Goal: Transaction & Acquisition: Download file/media

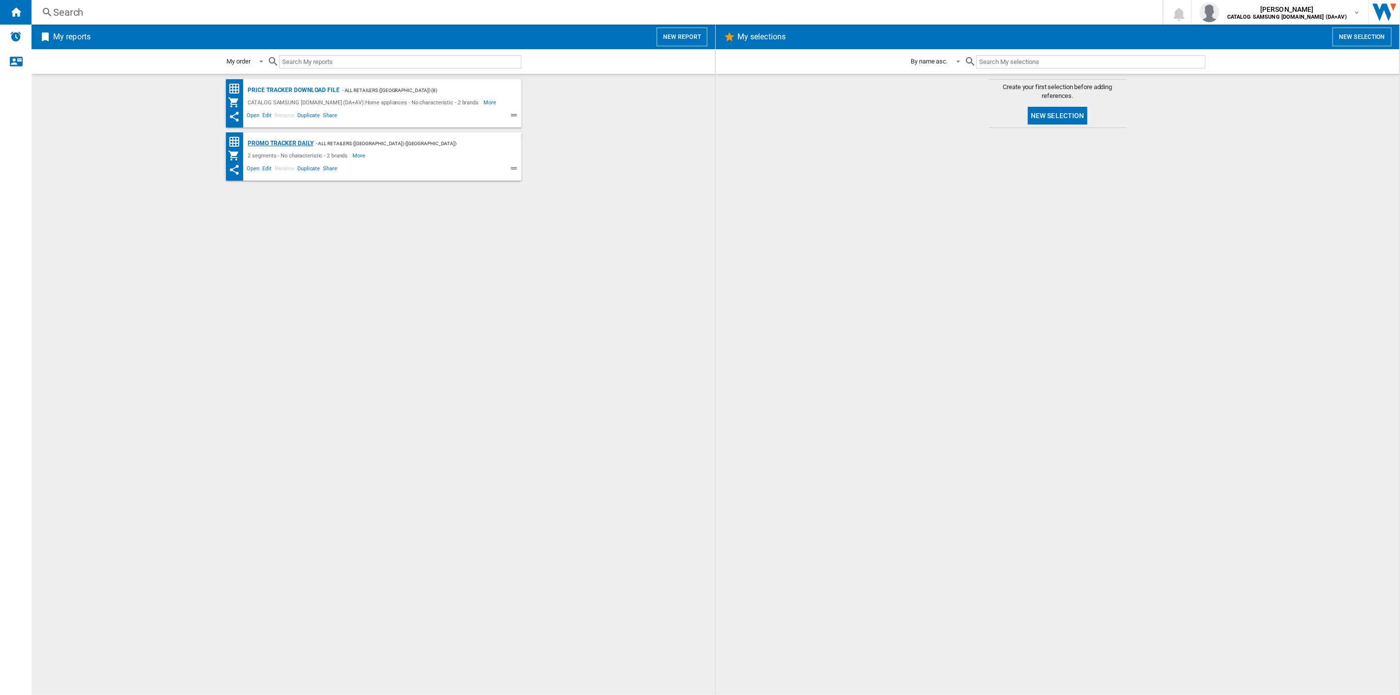
click at [304, 143] on div "Promo Tracker Daily" at bounding box center [280, 143] width 68 height 12
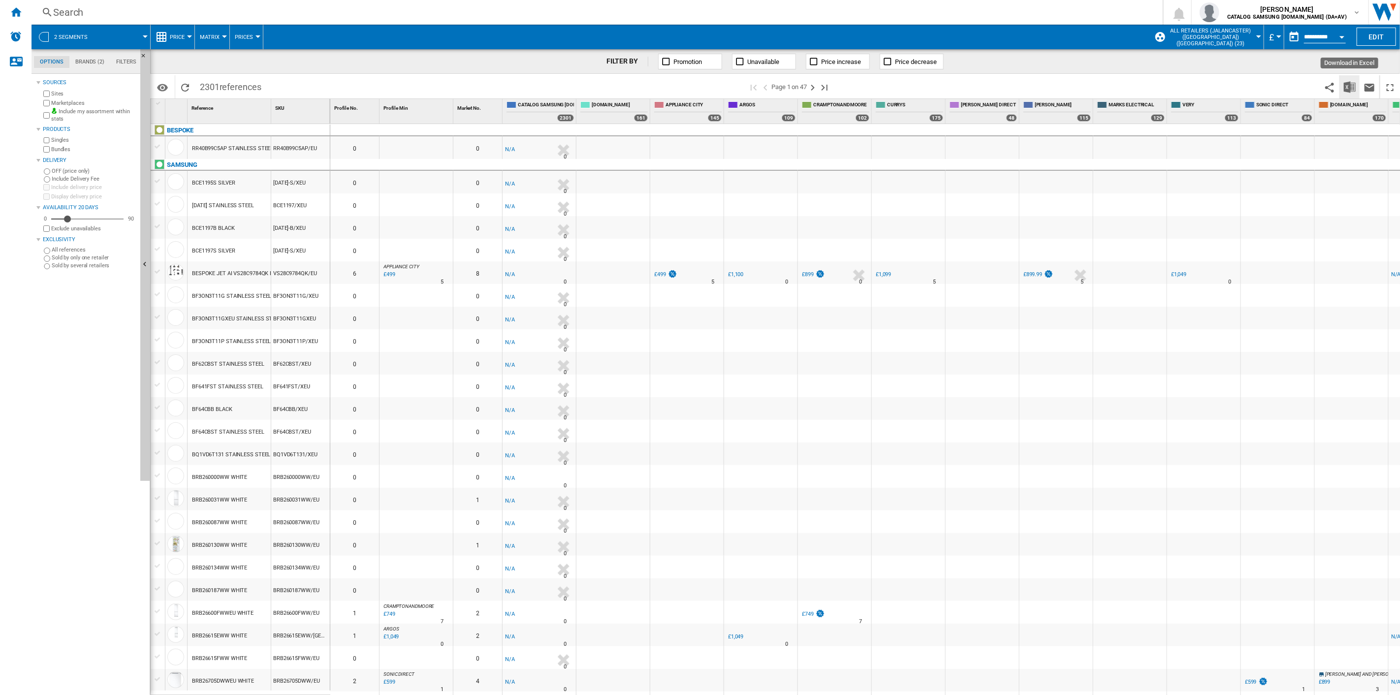
click at [1350, 82] on img "Download in Excel" at bounding box center [1350, 87] width 12 height 12
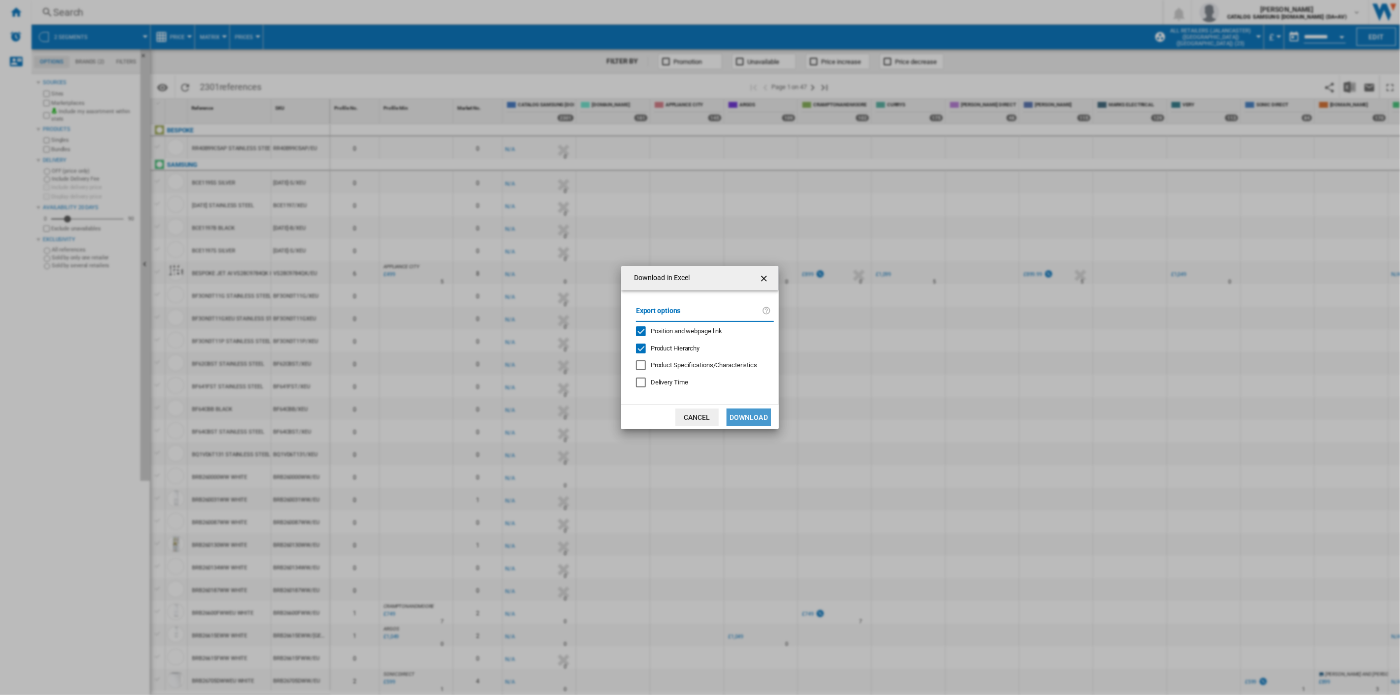
click at [749, 418] on button "Download" at bounding box center [748, 417] width 44 height 18
